Goal: Task Accomplishment & Management: Use online tool/utility

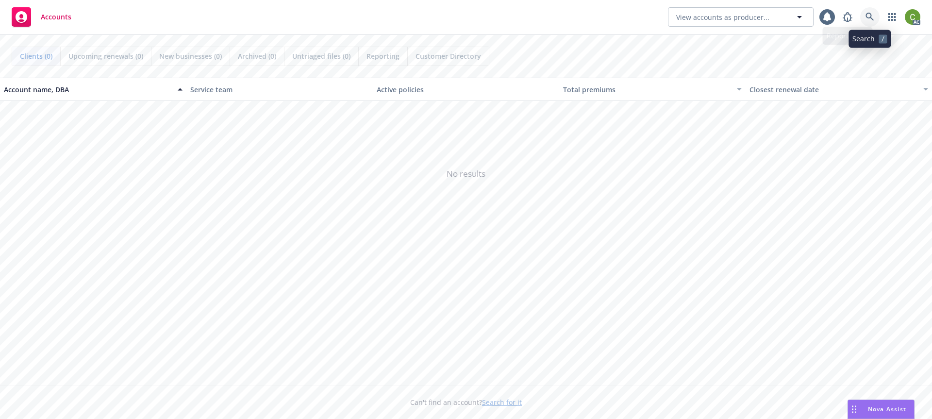
click at [872, 20] on icon at bounding box center [870, 17] width 9 height 9
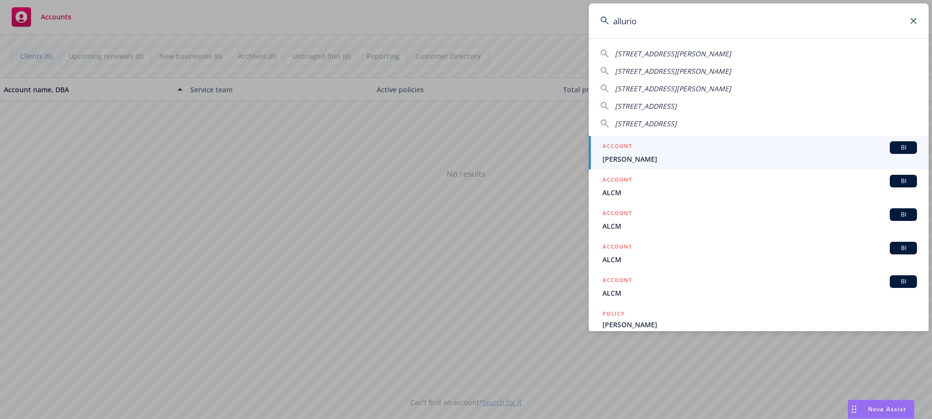
type input "allurion"
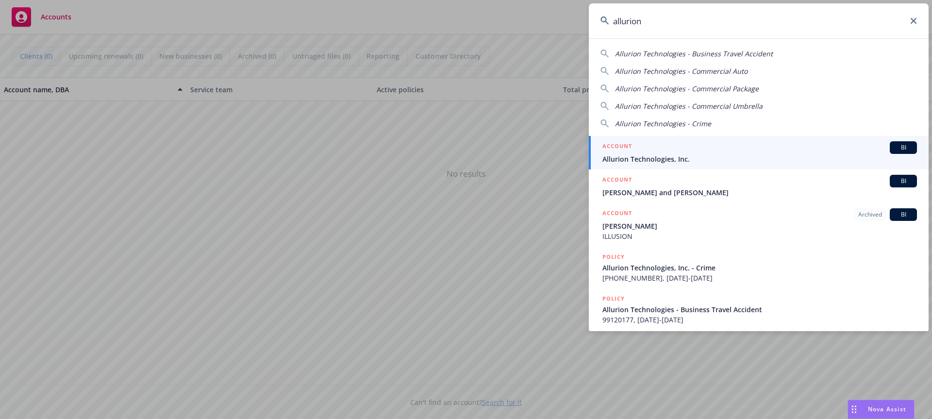
click at [700, 162] on span "Allurion Technologies, Inc." at bounding box center [759, 159] width 315 height 10
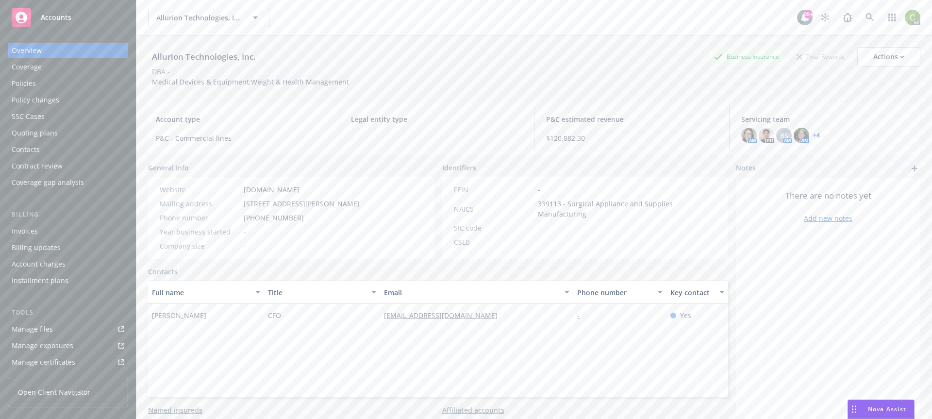
click at [33, 84] on div "Policies" at bounding box center [24, 84] width 24 height 16
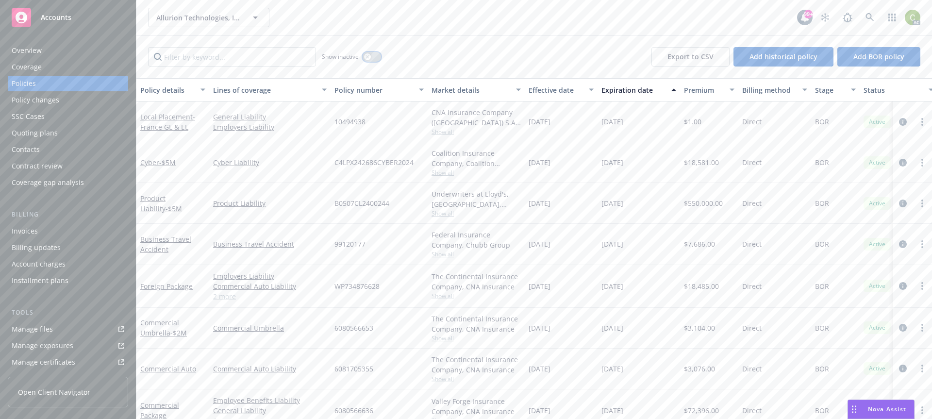
click at [366, 57] on icon "button" at bounding box center [368, 57] width 4 height 4
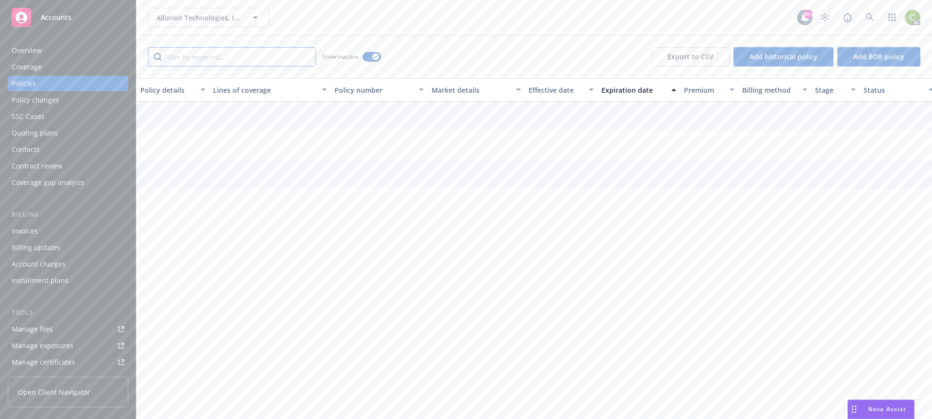
click at [210, 54] on input "Filter by keyword..." at bounding box center [232, 56] width 168 height 19
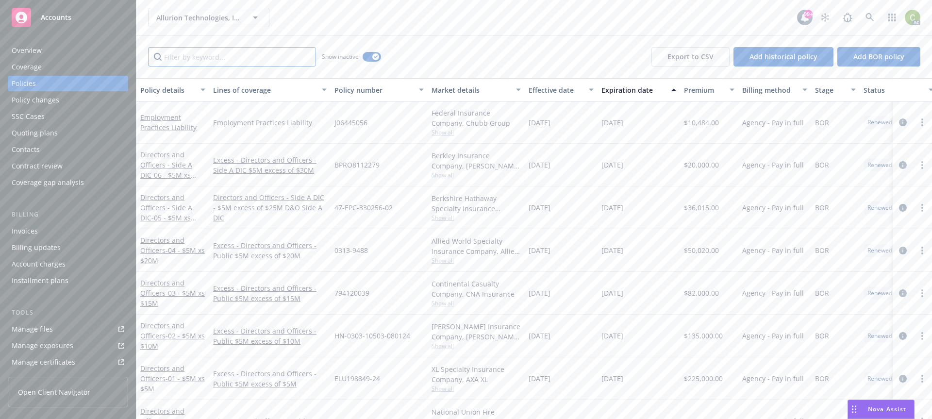
paste input "6072263542"
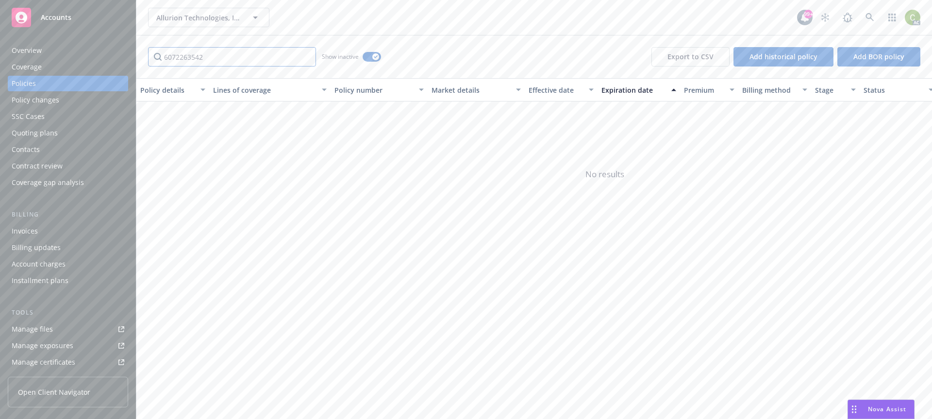
drag, startPoint x: 275, startPoint y: 57, endPoint x: 258, endPoint y: 66, distance: 19.5
click at [274, 57] on input "6072263542" at bounding box center [232, 56] width 168 height 19
drag, startPoint x: 249, startPoint y: 61, endPoint x: 97, endPoint y: 61, distance: 152.4
click at [97, 61] on div "Accounts Overview Coverage Policies Policy changes SSC Cases Quoting plans Cont…" at bounding box center [466, 209] width 932 height 419
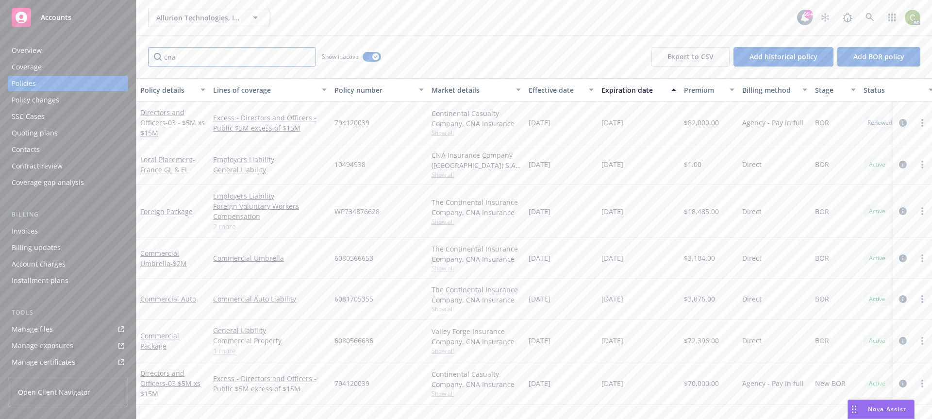
type input "cna"
click at [376, 54] on div "button" at bounding box center [375, 56] width 7 height 7
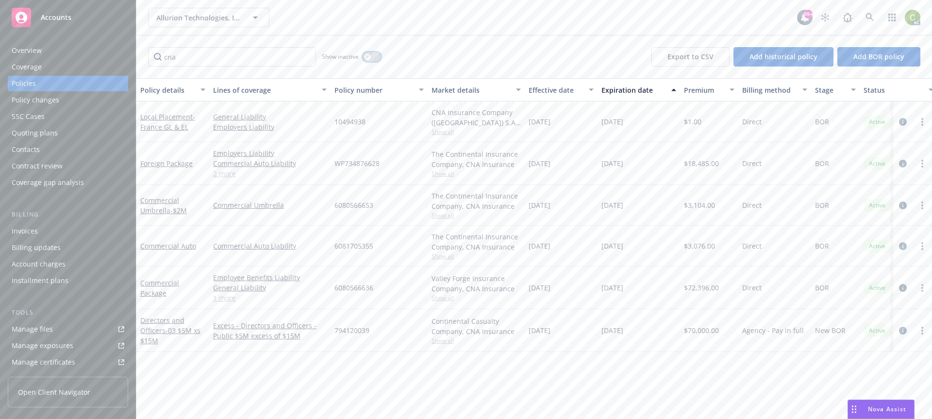
click at [369, 57] on icon "button" at bounding box center [368, 57] width 4 height 4
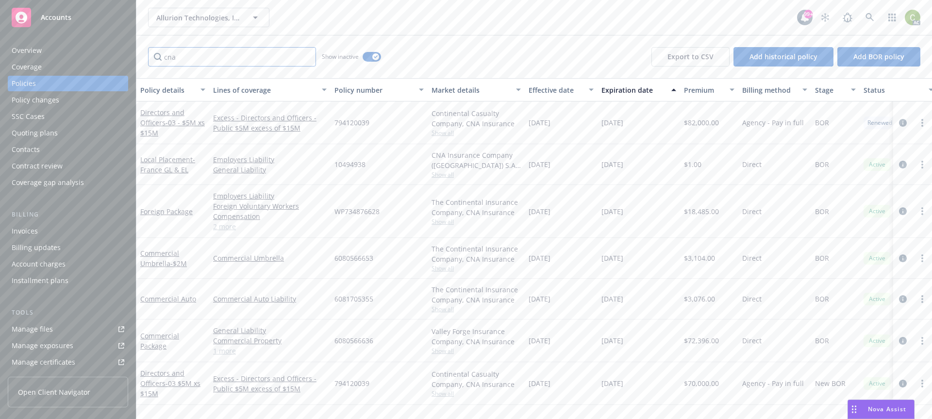
click at [216, 61] on input "cna" at bounding box center [232, 56] width 168 height 19
click at [372, 56] on button "button" at bounding box center [372, 57] width 18 height 10
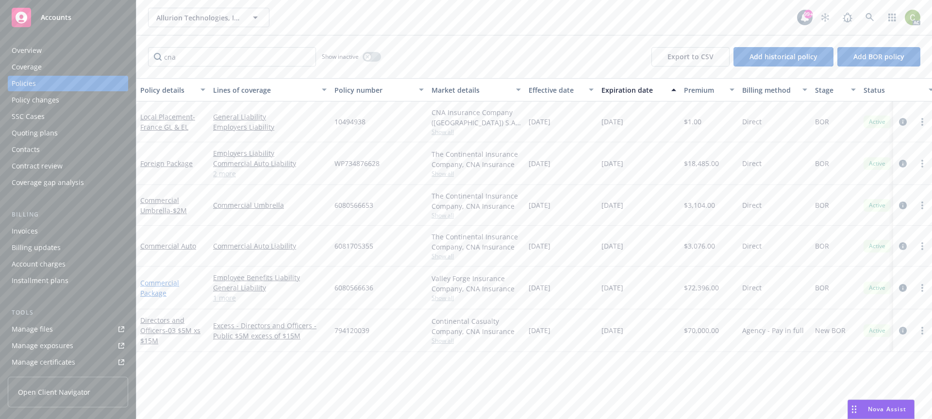
click at [165, 282] on link "Commercial Package" at bounding box center [159, 287] width 39 height 19
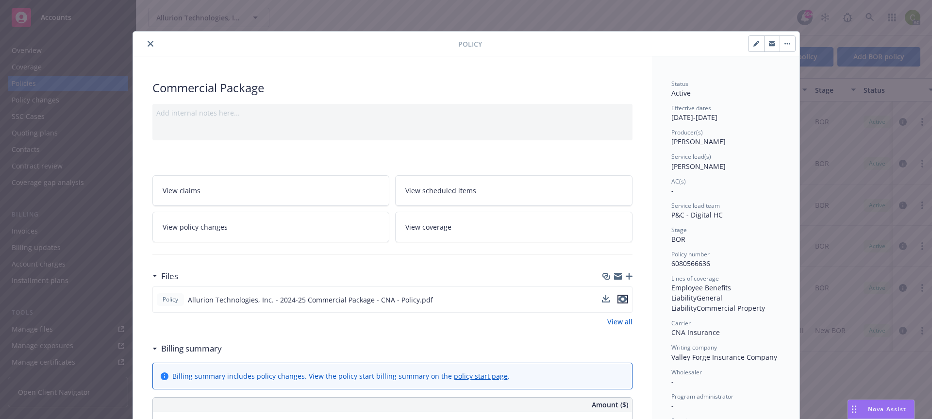
click at [618, 298] on icon "preview file" at bounding box center [622, 299] width 9 height 7
click at [148, 43] on icon "close" at bounding box center [151, 44] width 6 height 6
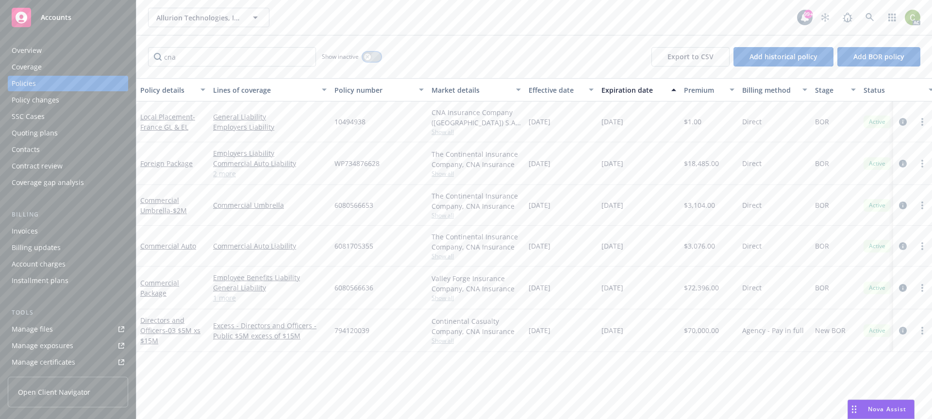
click at [370, 61] on button "button" at bounding box center [372, 57] width 18 height 10
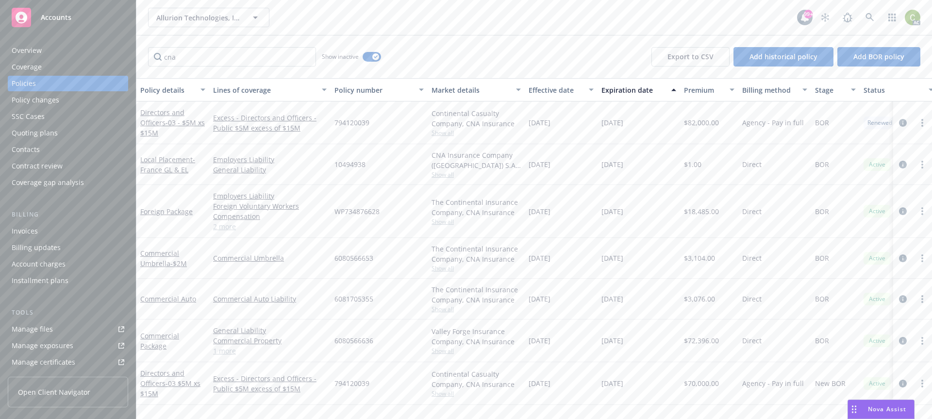
click at [484, 59] on div "cna Show inactive Export to CSV Add historical policy Add BOR policy" at bounding box center [534, 56] width 796 height 43
click at [893, 407] on span "Nova Assist" at bounding box center [887, 409] width 38 height 8
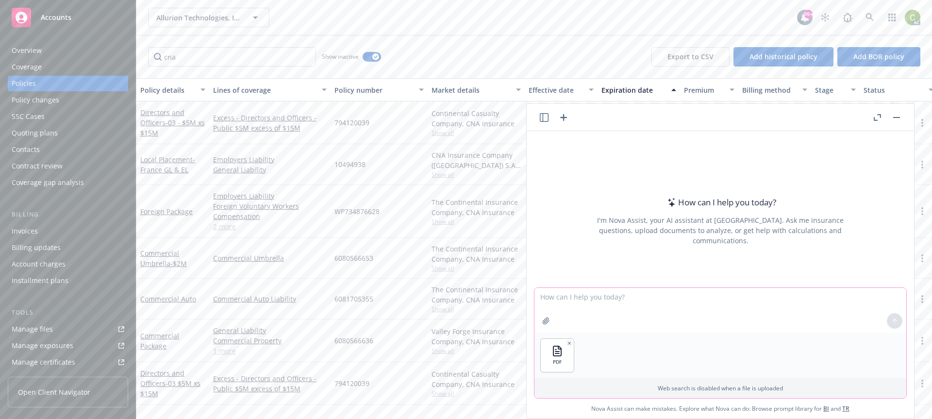
click at [610, 297] on textarea at bounding box center [720, 310] width 372 height 45
type textarea "Please put this into an excel spreadsheet"
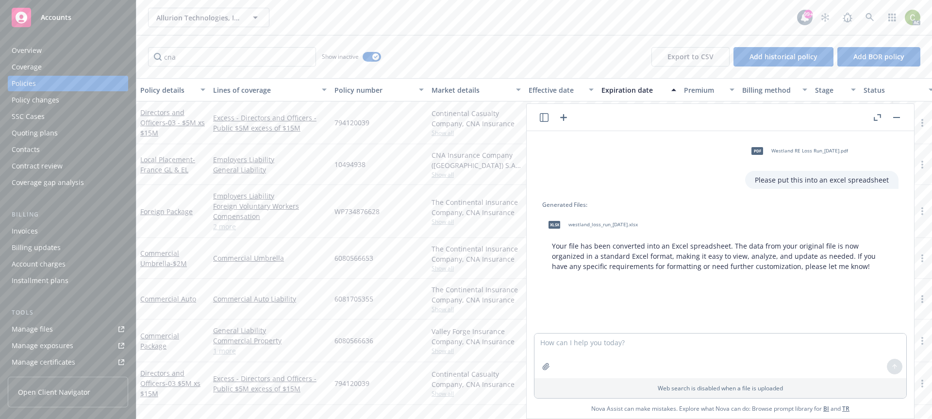
click at [578, 225] on span "westland_loss_run_[DATE].xlsx" at bounding box center [602, 224] width 69 height 6
click at [666, 345] on textarea at bounding box center [720, 355] width 372 height 45
type textarea "Are you linked to our sales force platform?"
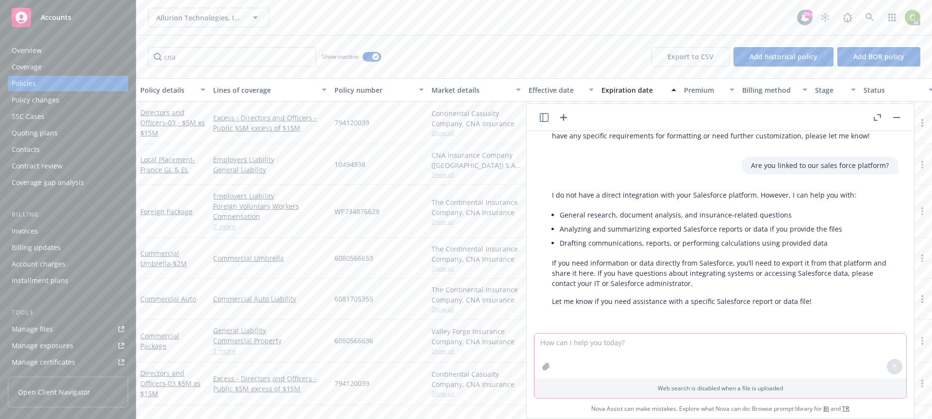
scroll to position [131, 0]
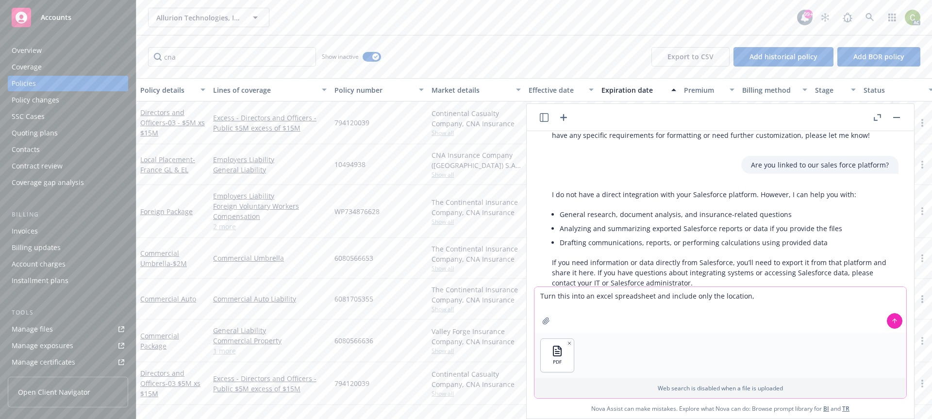
drag, startPoint x: 763, startPoint y: 300, endPoint x: 716, endPoint y: 294, distance: 47.5
click at [716, 294] on textarea "Turn this into an excel spreadsheet and include only the location," at bounding box center [720, 310] width 372 height 46
click at [831, 299] on textarea "Turn this into an excel spreadsheet and include only the address, sum incurred,…" at bounding box center [720, 310] width 372 height 46
click at [714, 298] on textarea "Turn this into an excel spreadsheet and include only the address, sum incurred,…" at bounding box center [720, 310] width 372 height 46
drag, startPoint x: 586, startPoint y: 304, endPoint x: 878, endPoint y: 296, distance: 291.9
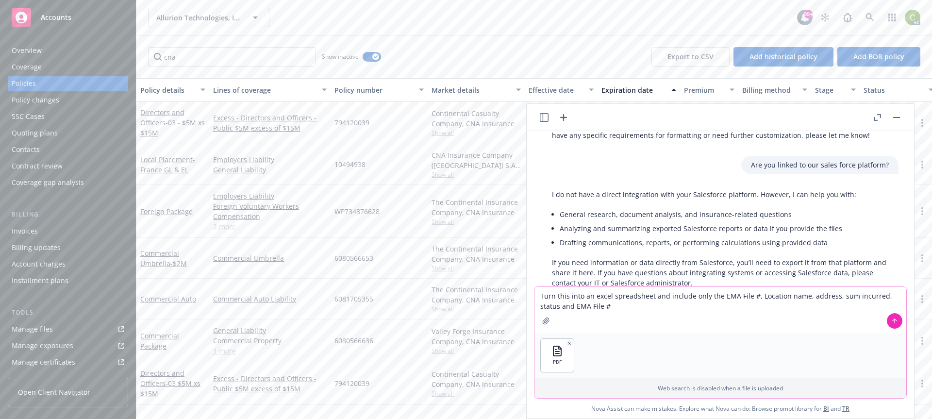
click at [878, 296] on textarea "Turn this into an excel spreadsheet and include only the EMA File #, Location n…" at bounding box center [720, 310] width 372 height 46
drag, startPoint x: 833, startPoint y: 297, endPoint x: 835, endPoint y: 305, distance: 9.1
click at [833, 297] on textarea "Turn this into an excel spreadsheet and include only the EMA File #, Location n…" at bounding box center [720, 310] width 372 height 46
type textarea "Turn this into an excel spreadsheet and include only the EMA File #, Location n…"
click at [893, 325] on button at bounding box center [895, 321] width 16 height 16
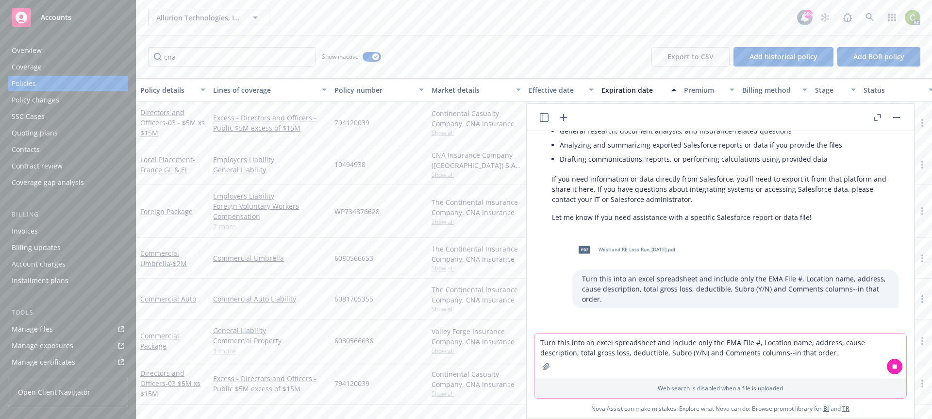
scroll to position [229, 0]
